Goal: Information Seeking & Learning: Learn about a topic

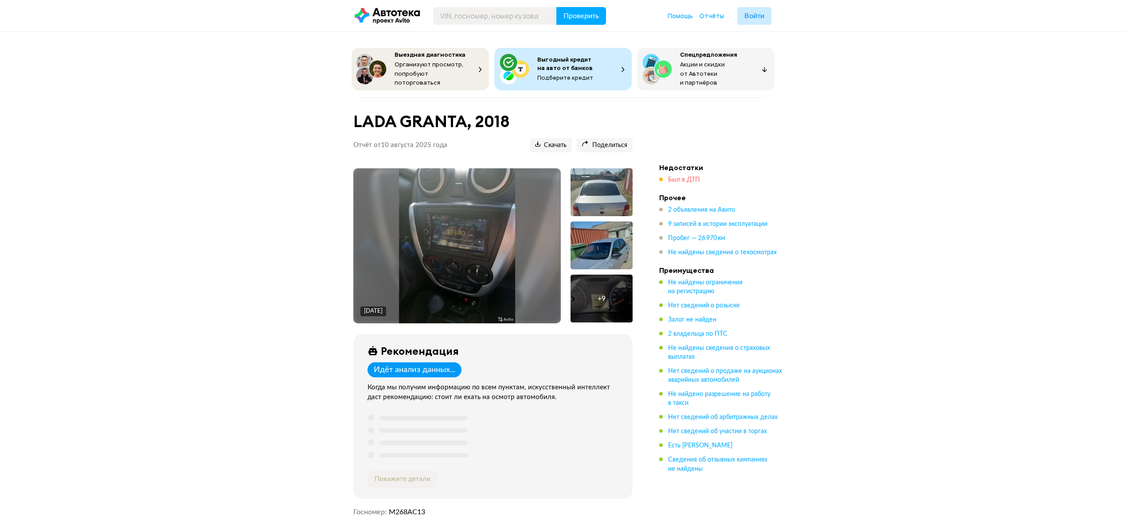
click at [679, 177] on span "Был в ДТП" at bounding box center [684, 180] width 32 height 6
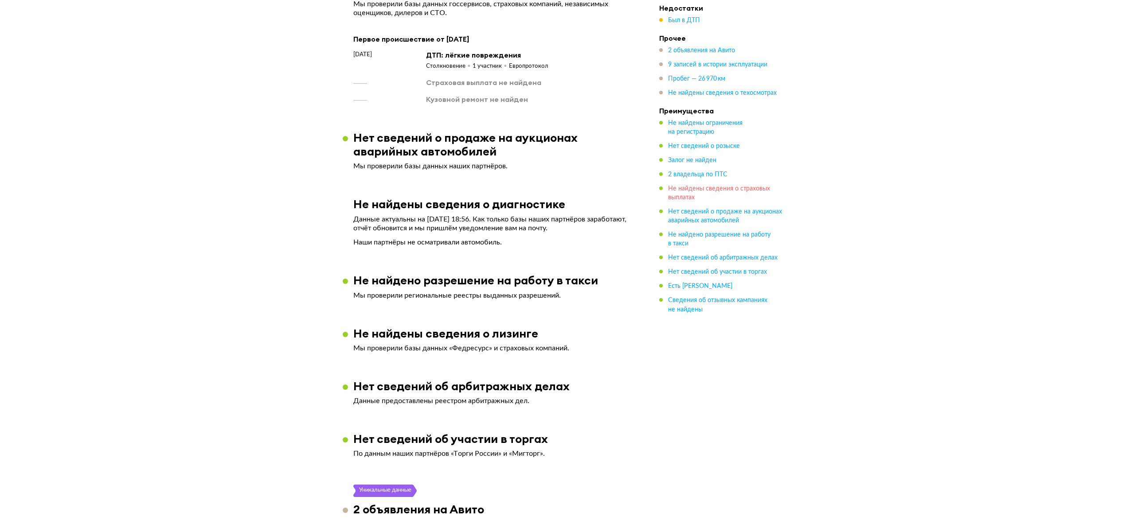
scroll to position [987, 0]
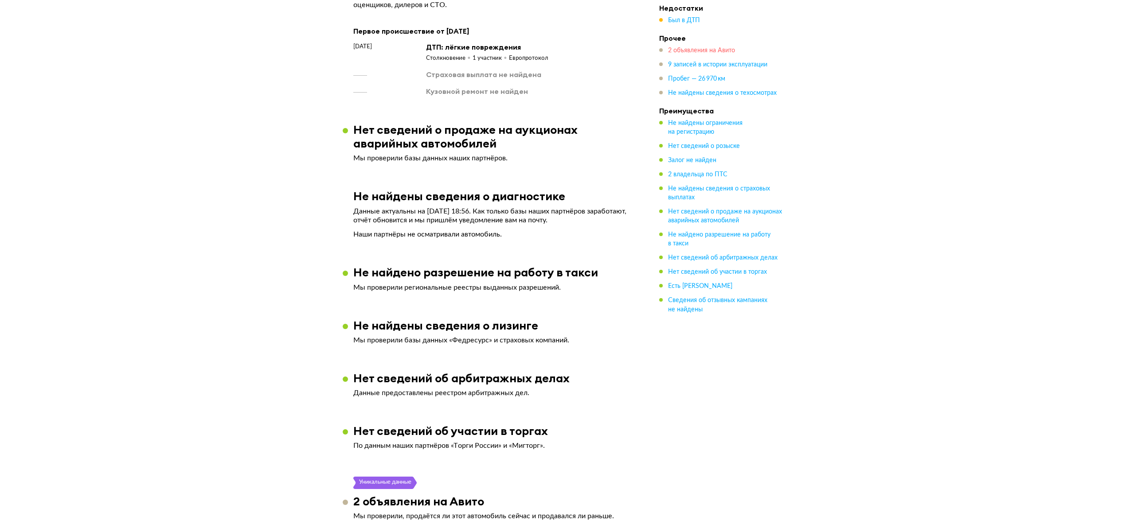
click at [682, 48] on span "2 объявления на Авито" at bounding box center [701, 50] width 67 height 6
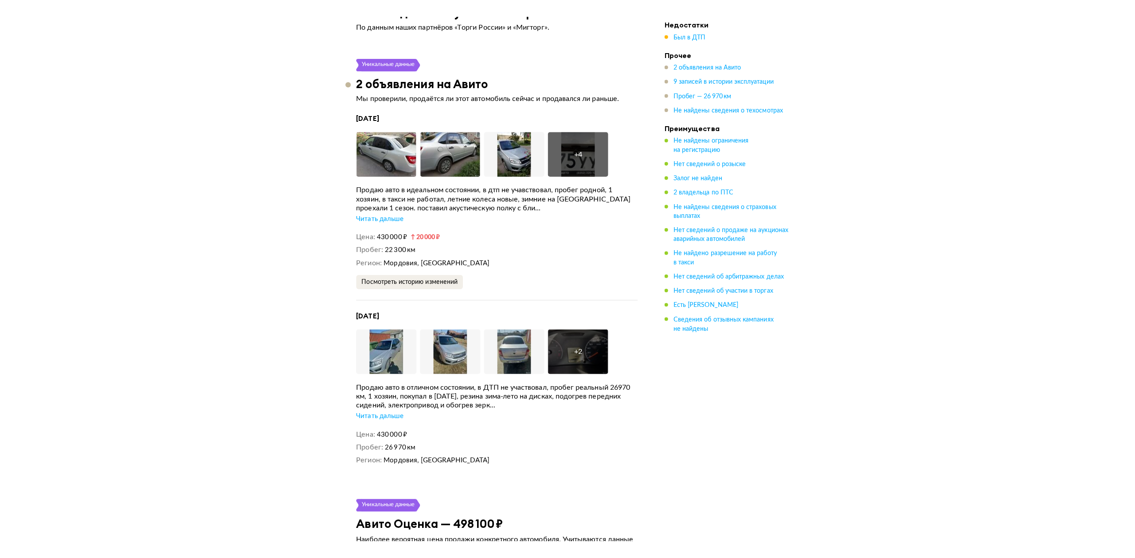
scroll to position [1564, 0]
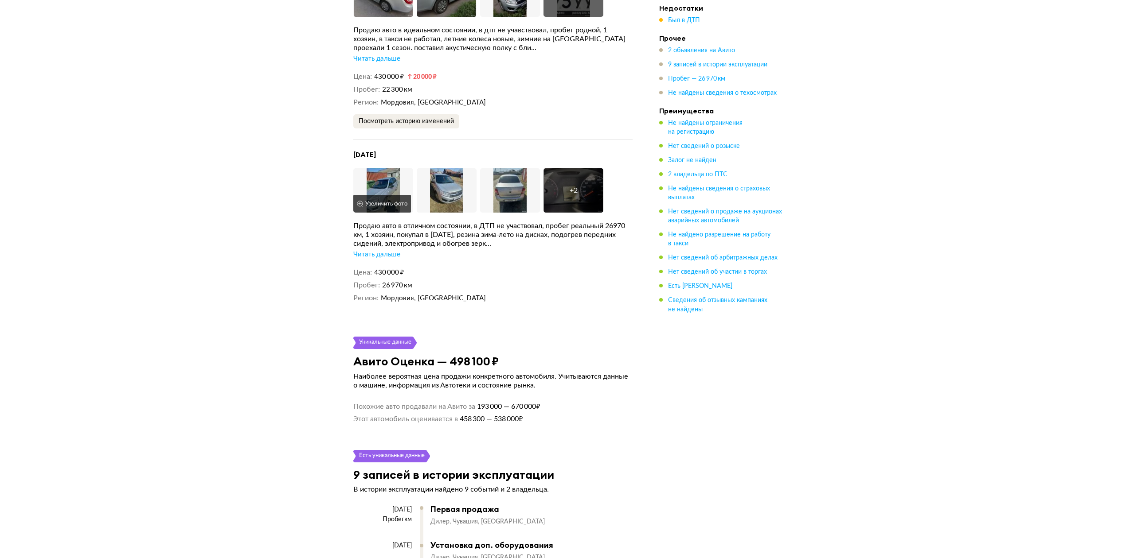
click at [387, 201] on button "Увеличить фото" at bounding box center [382, 204] width 58 height 18
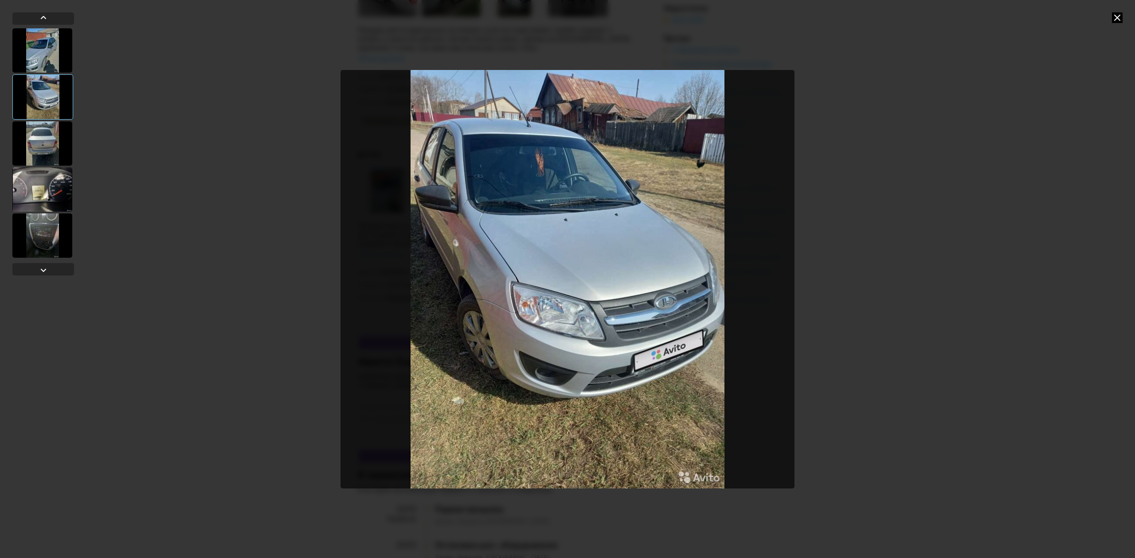
click at [1110, 28] on div at bounding box center [567, 279] width 1135 height 558
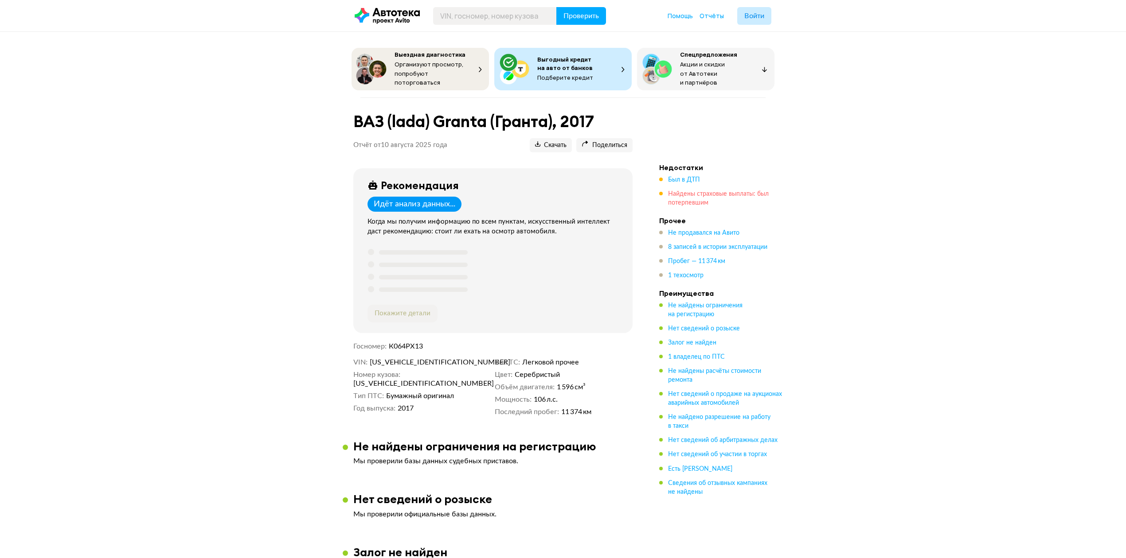
click at [694, 191] on span "Найдены страховые выплаты: был потерпевшим" at bounding box center [718, 198] width 101 height 15
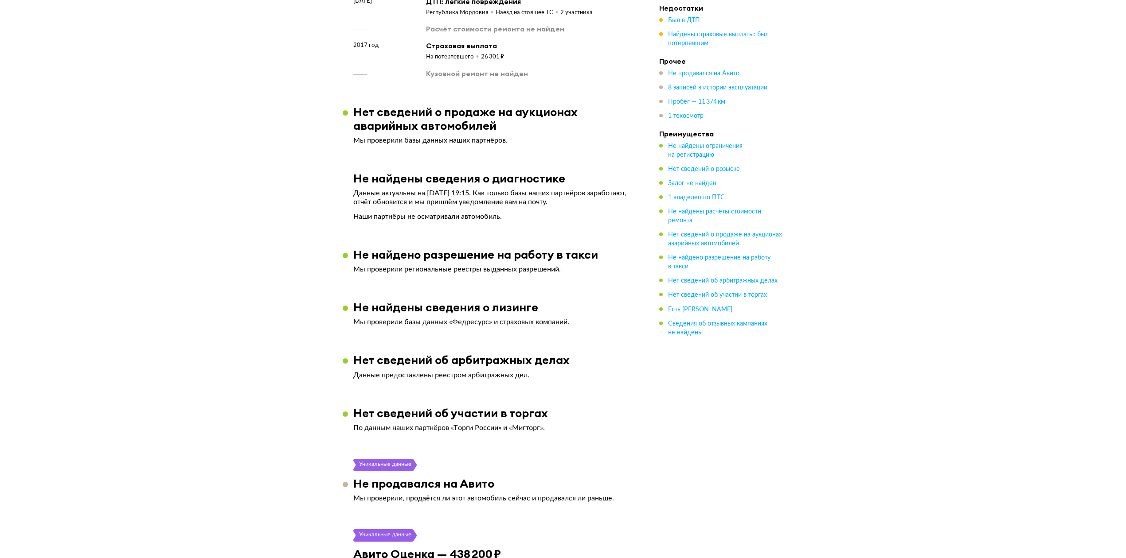
scroll to position [646, 0]
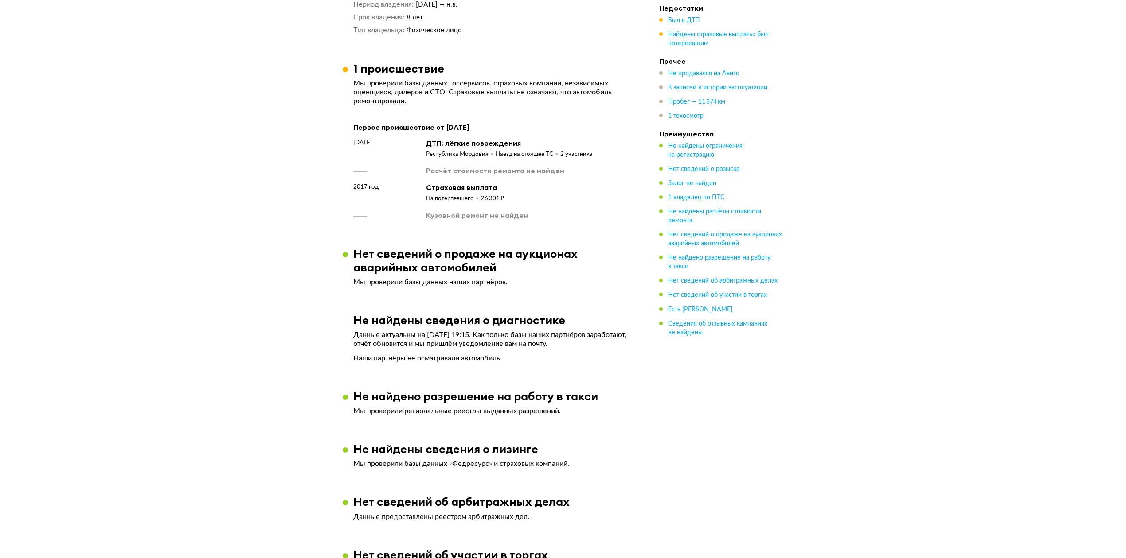
click at [484, 220] on div "Кузовной ремонт не найден" at bounding box center [477, 216] width 102 height 10
click at [534, 159] on div "Наезд на стоящее ТС" at bounding box center [527, 155] width 65 height 8
click at [491, 175] on div "Расчёт стоимости ремонта не найден" at bounding box center [495, 171] width 138 height 10
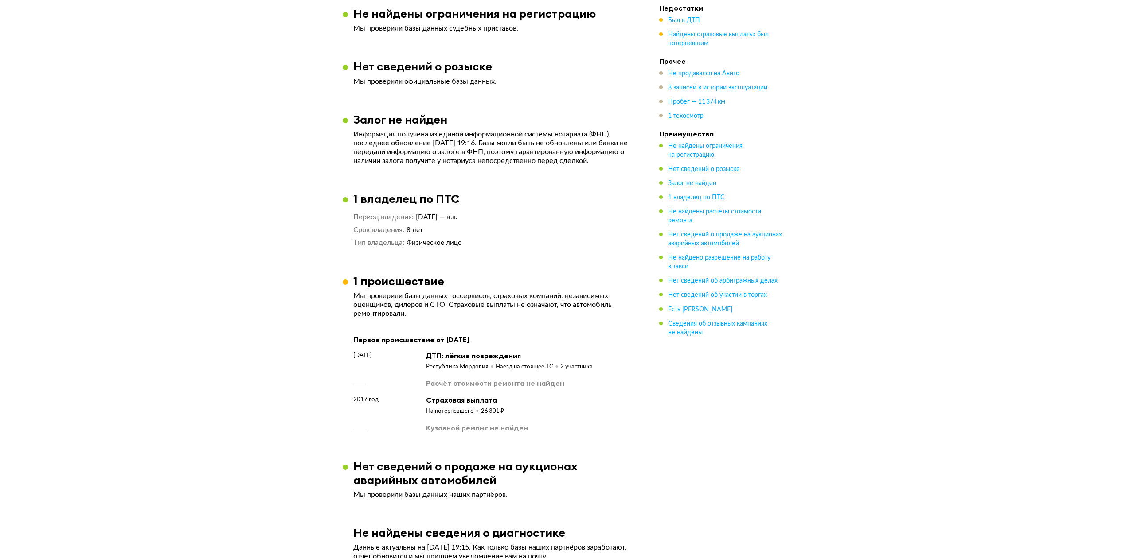
scroll to position [362, 0]
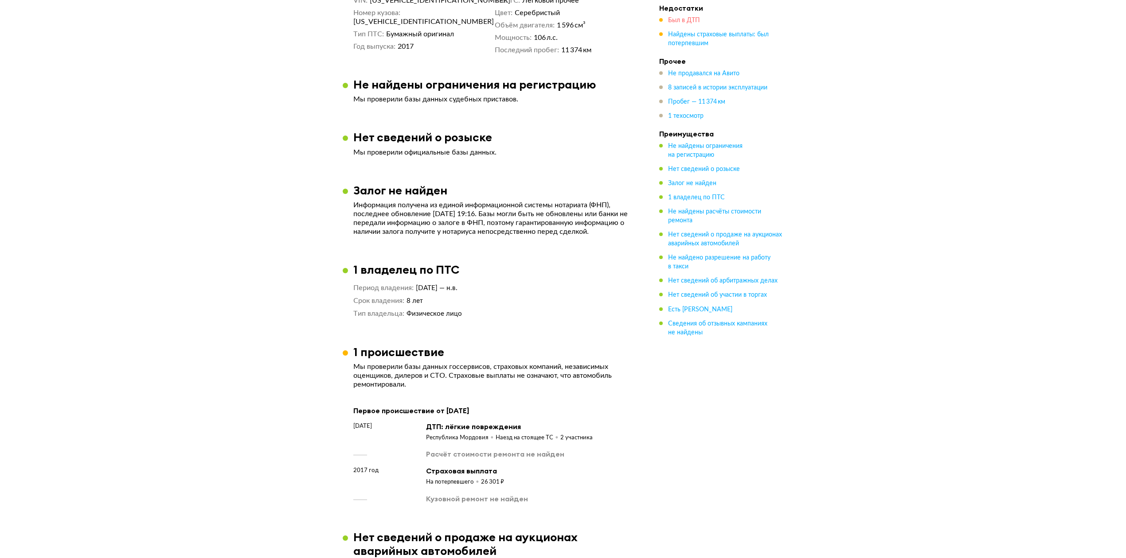
click at [682, 22] on span "Был в ДТП" at bounding box center [684, 20] width 32 height 6
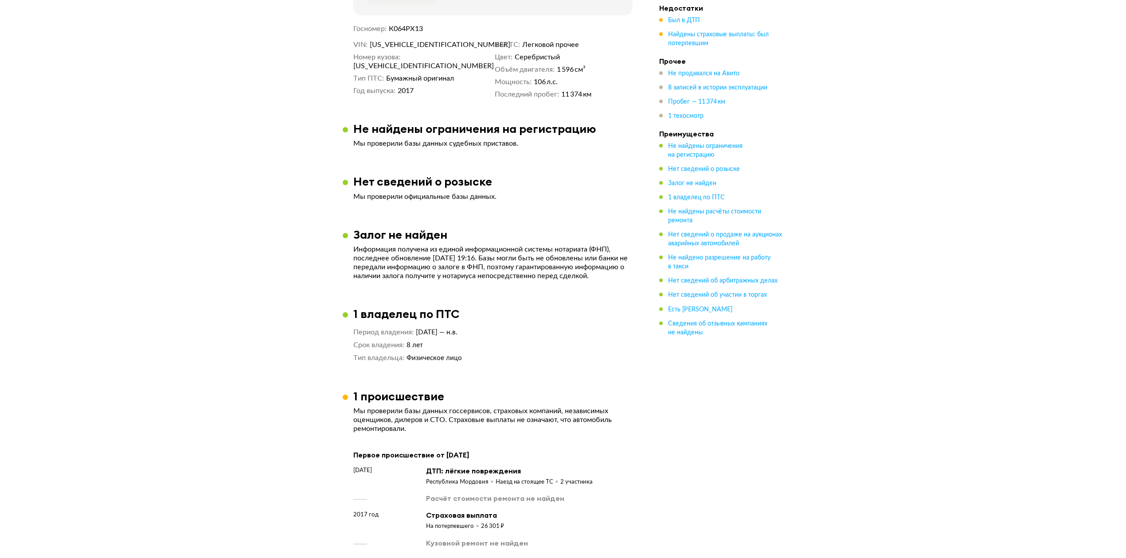
scroll to position [0, 0]
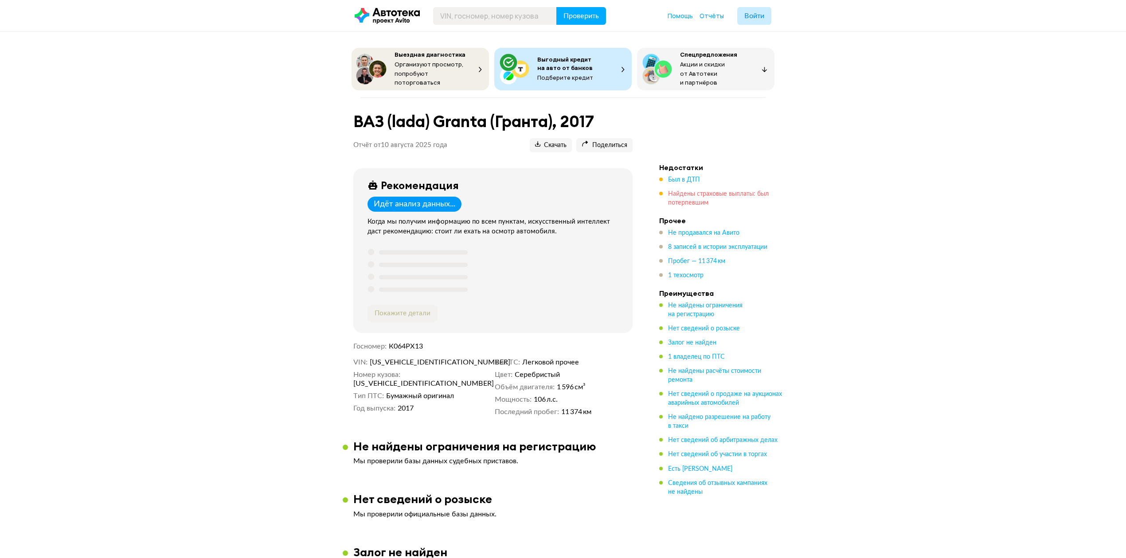
click at [688, 192] on span "Найдены страховые выплаты: был потерпевшим" at bounding box center [718, 198] width 101 height 15
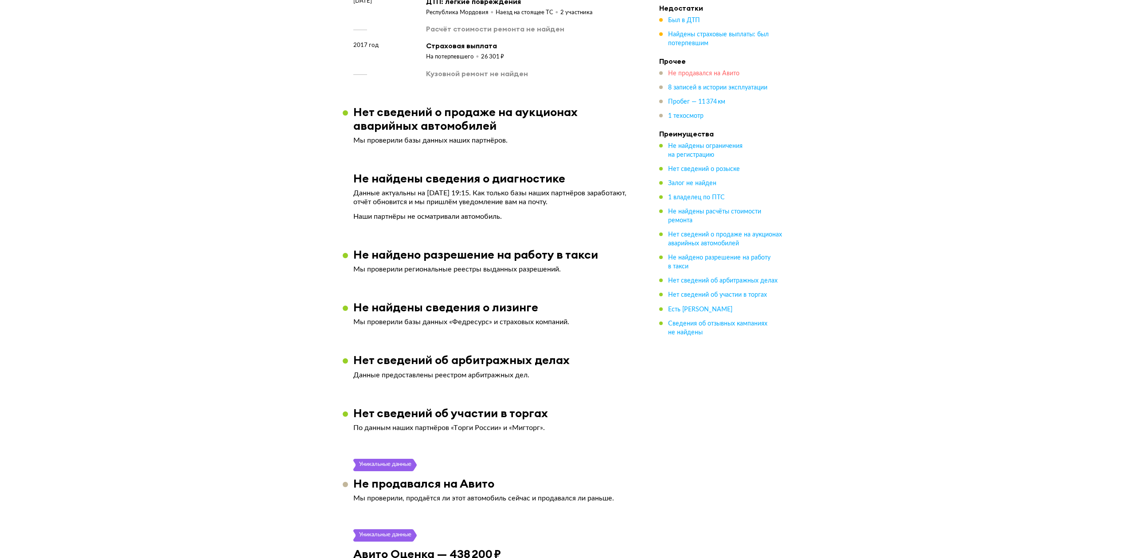
click at [701, 73] on span "Не продавался на Авито" at bounding box center [703, 73] width 71 height 6
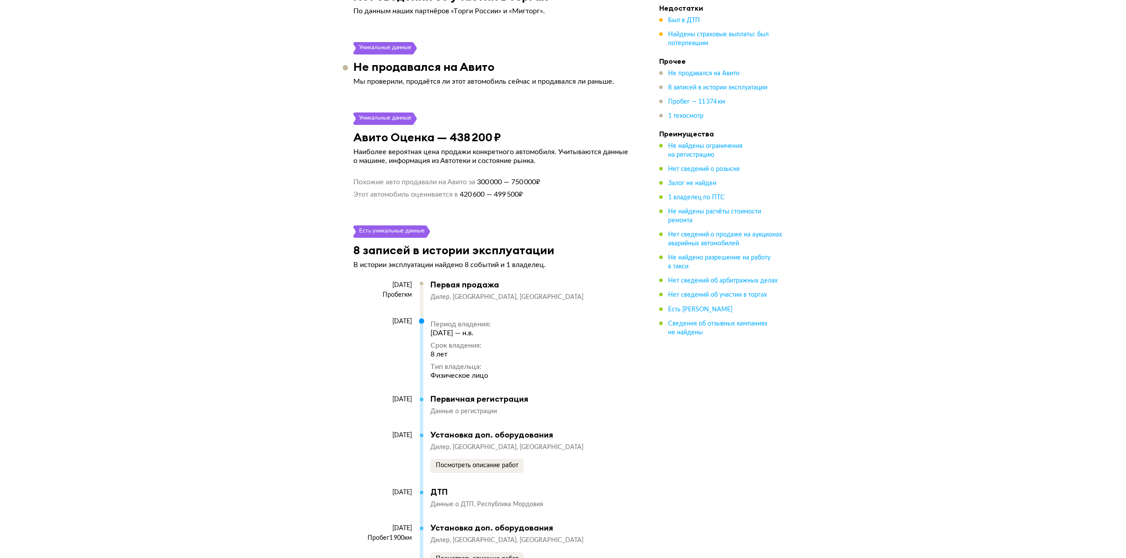
scroll to position [1206, 0]
drag, startPoint x: 465, startPoint y: 195, endPoint x: 527, endPoint y: 195, distance: 62.0
click at [523, 195] on span "420 600 — 499 500 ₽" at bounding box center [490, 193] width 65 height 9
click at [521, 202] on div "Не найдены ограничения на регистрацию Мы проверили базы данных судебных пристав…" at bounding box center [493, 380] width 300 height 2293
drag, startPoint x: 503, startPoint y: 199, endPoint x: 511, endPoint y: 199, distance: 7.5
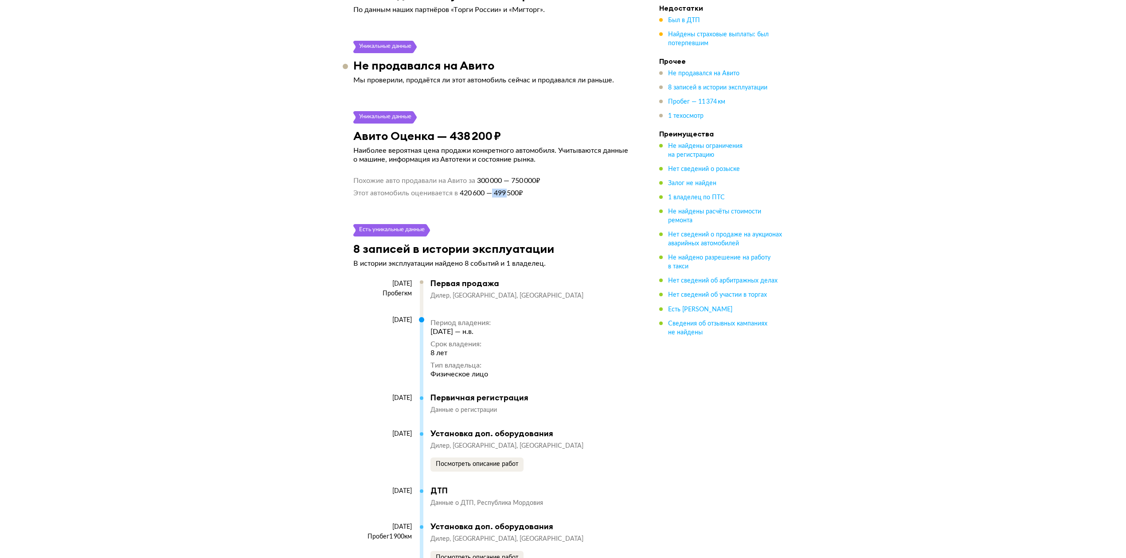
click at [511, 198] on span "420 600 — 499 500 ₽" at bounding box center [490, 193] width 65 height 9
click at [520, 198] on span "420 600 — 499 500 ₽" at bounding box center [490, 193] width 65 height 9
drag, startPoint x: 458, startPoint y: 196, endPoint x: 498, endPoint y: 195, distance: 39.9
click at [498, 195] on span "420 600 — 499 500 ₽" at bounding box center [490, 193] width 65 height 9
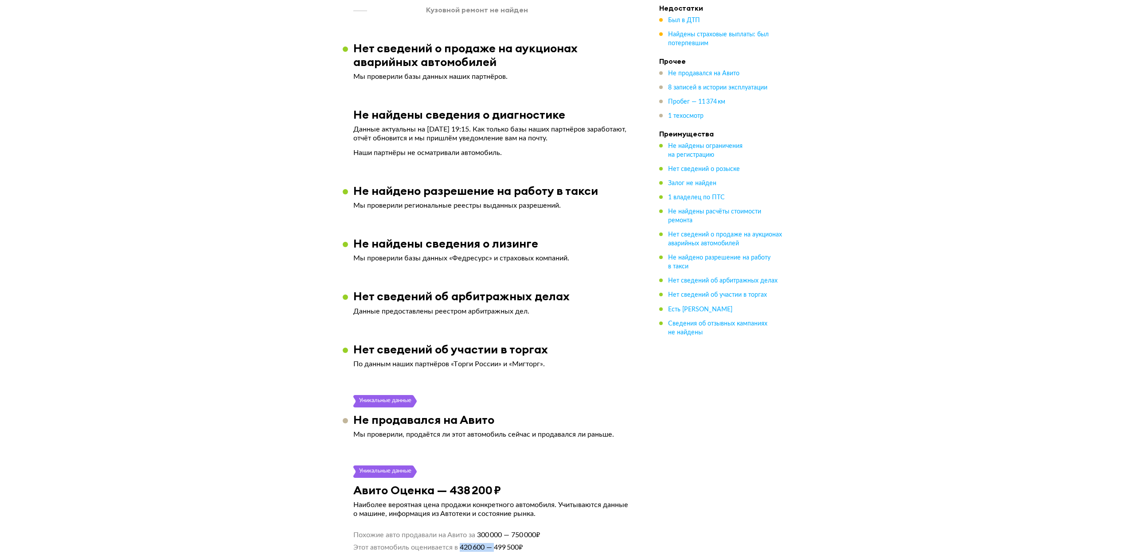
scroll to position [426, 0]
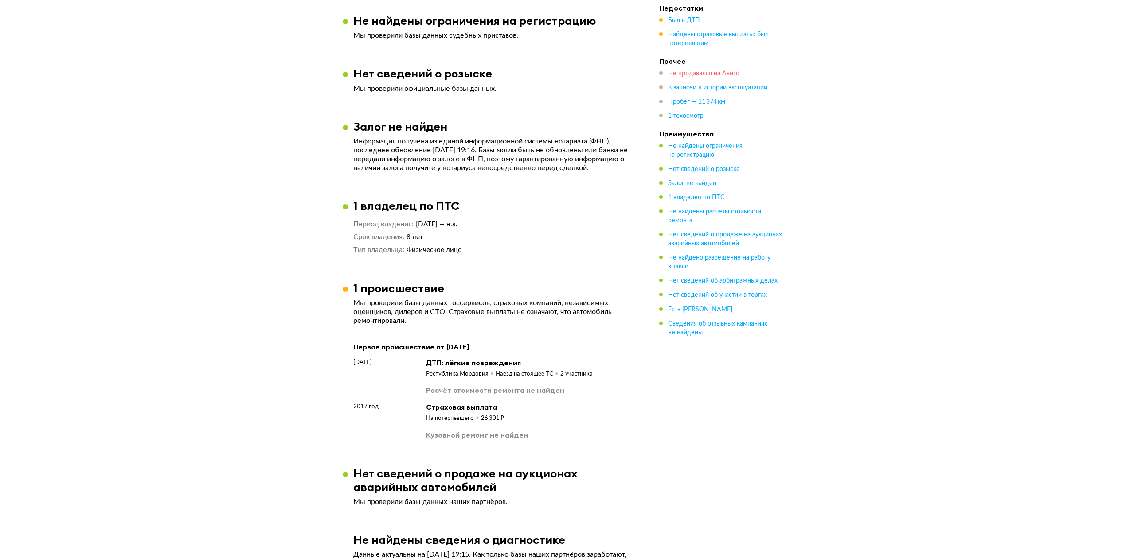
click at [691, 71] on span "Не продавался на Авито" at bounding box center [703, 73] width 71 height 6
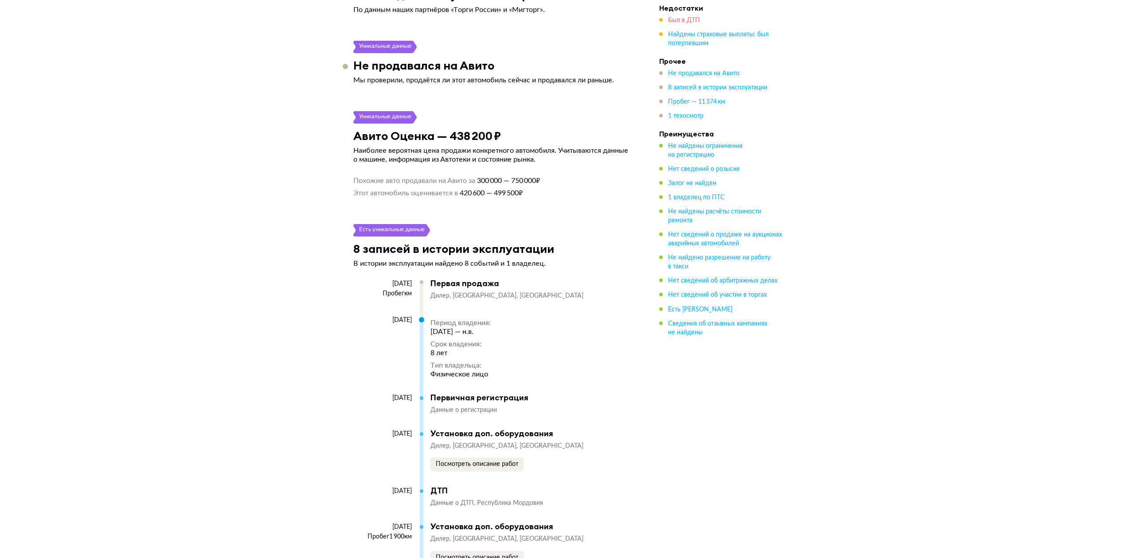
scroll to position [710, 0]
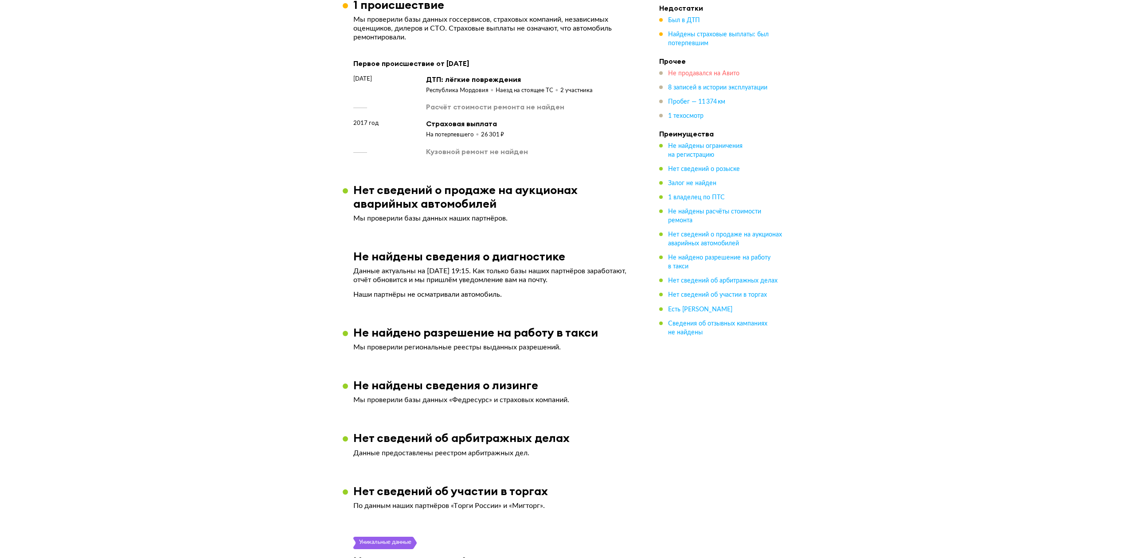
click at [701, 74] on span "Не продавался на Авито" at bounding box center [703, 73] width 71 height 6
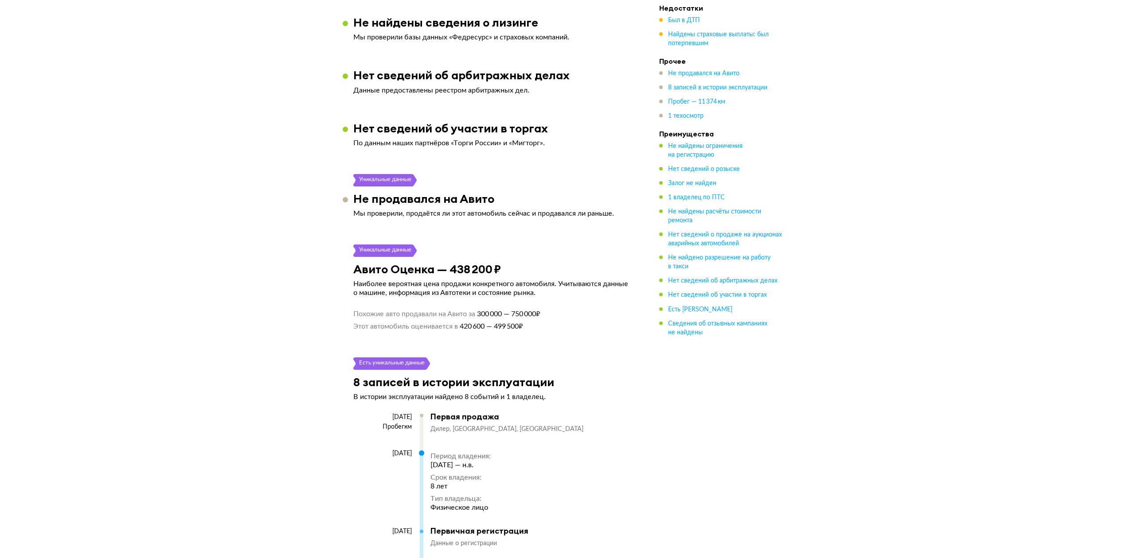
scroll to position [1206, 0]
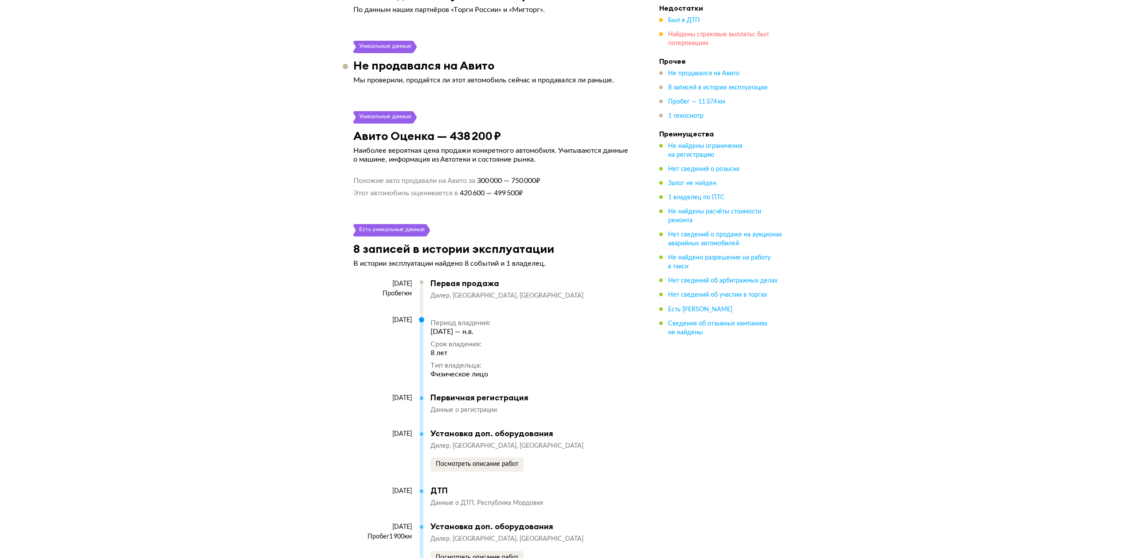
click at [682, 41] on span "Найдены страховые выплаты: был потерпевшим" at bounding box center [718, 38] width 101 height 15
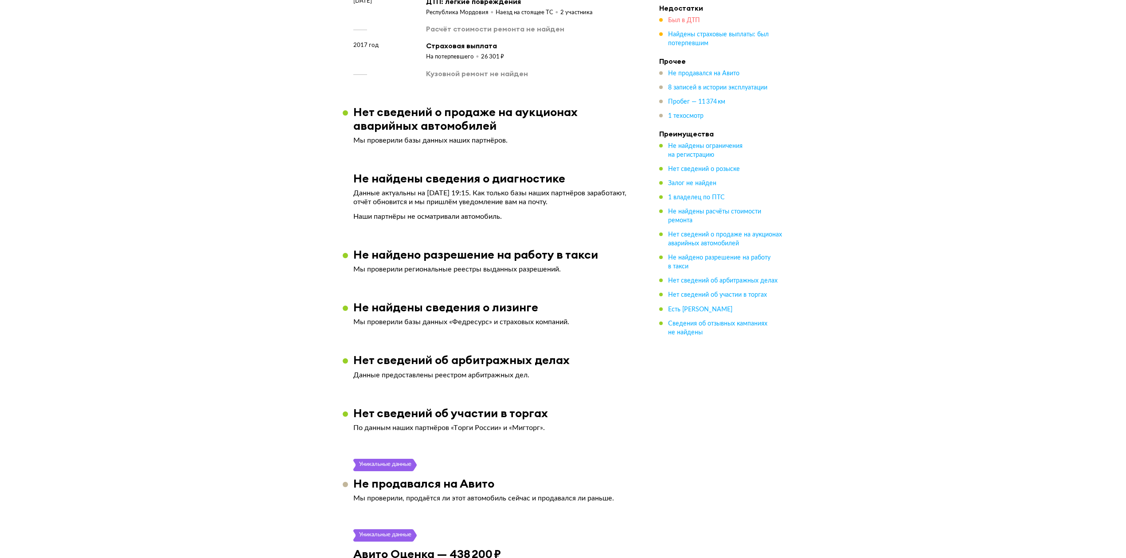
click at [679, 22] on span "Был в ДТП" at bounding box center [684, 20] width 32 height 6
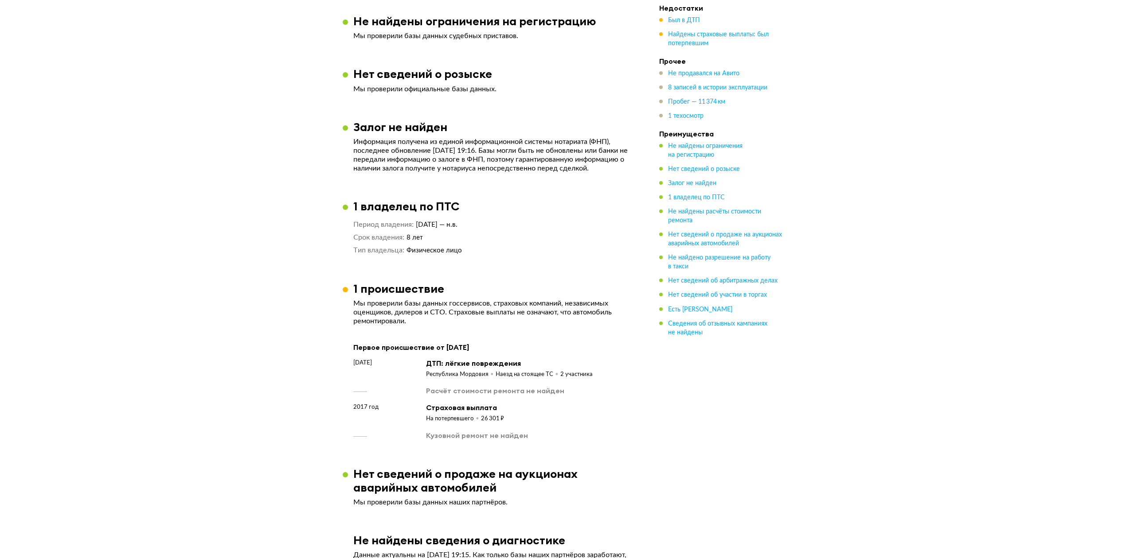
scroll to position [142, 0]
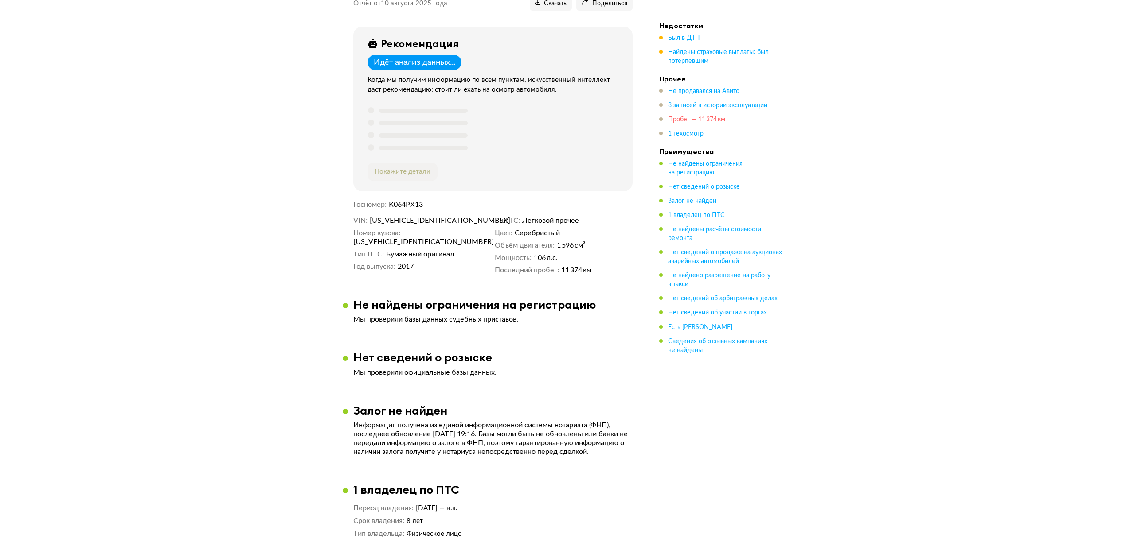
click at [692, 117] on span "Пробег — 11 374 км" at bounding box center [696, 120] width 57 height 6
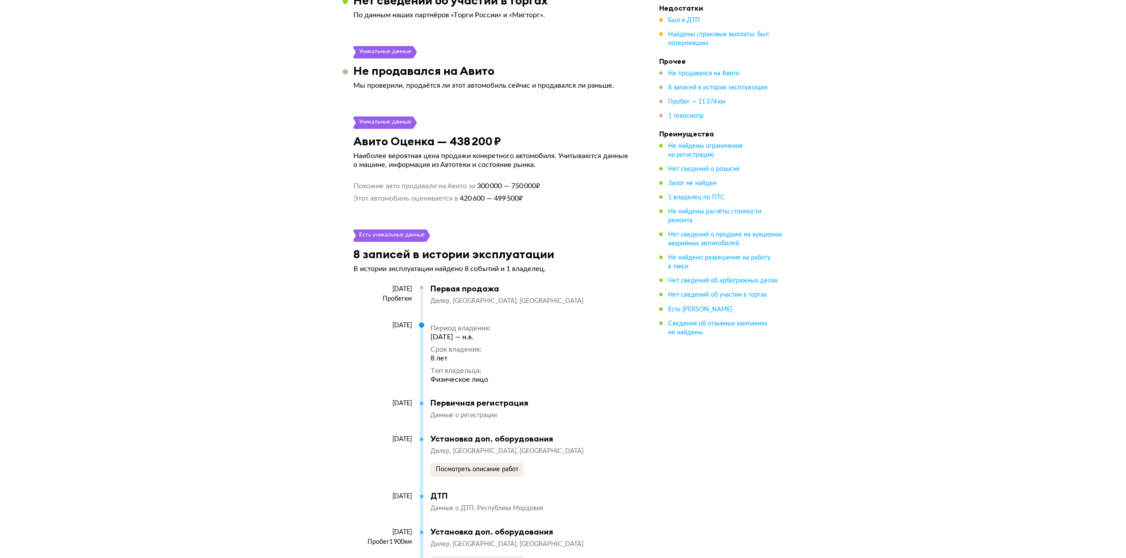
scroll to position [846, 0]
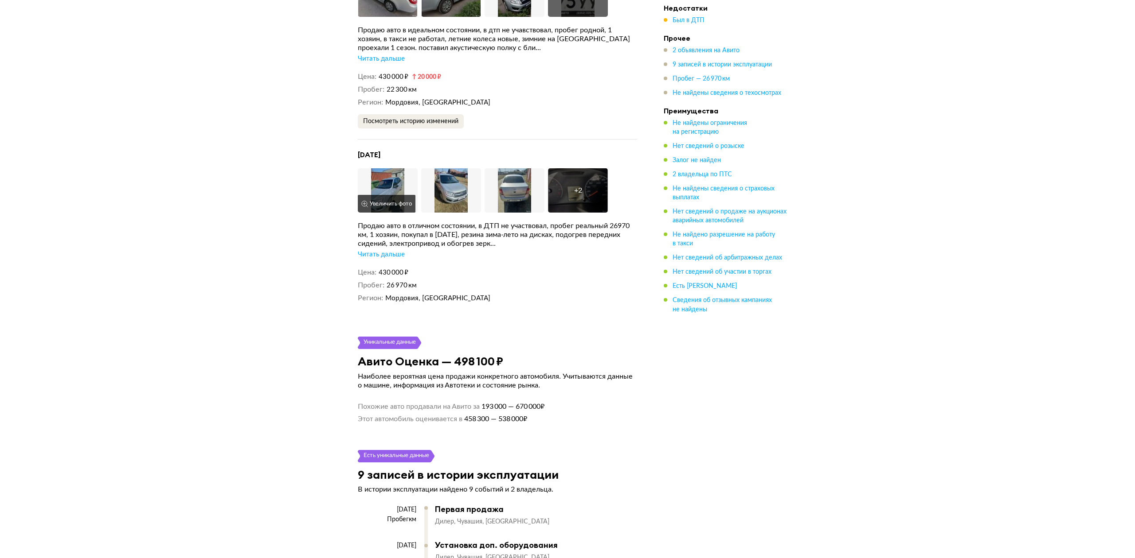
scroll to position [1422, 0]
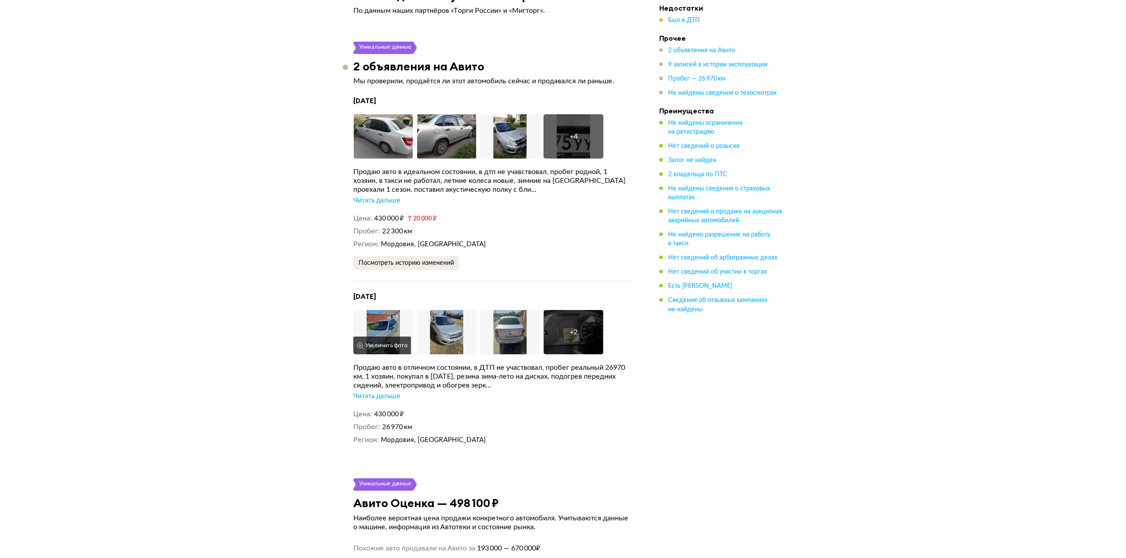
click at [385, 331] on img at bounding box center [383, 332] width 60 height 44
